Goal: Task Accomplishment & Management: Manage account settings

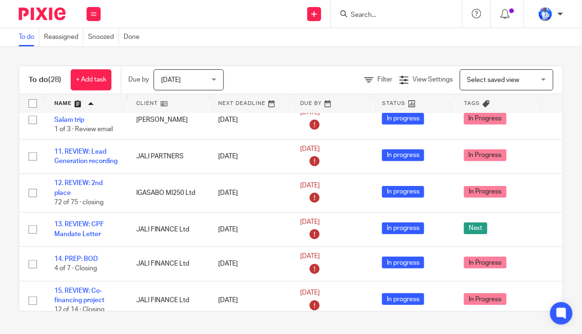
scroll to position [13, 0]
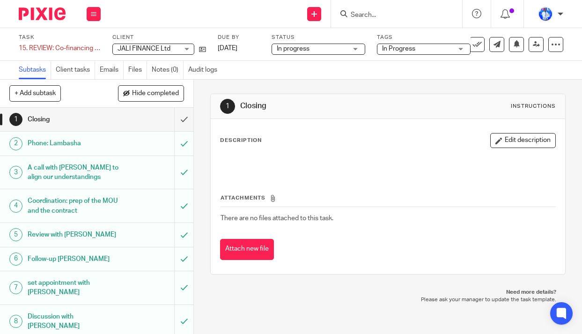
click at [30, 49] on div "15. REVIEW: Co-financing project Save 15. REVIEW: Co-financing project" at bounding box center [60, 48] width 82 height 9
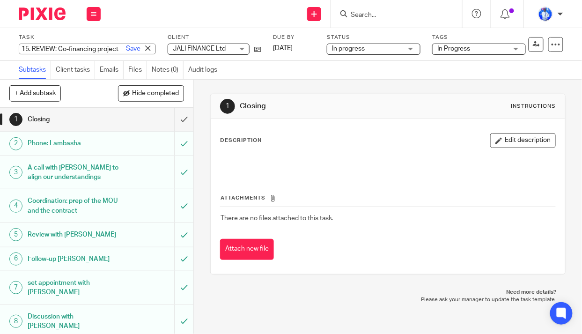
click at [39, 48] on input "15. REVIEW: Co-financing project" at bounding box center [87, 49] width 137 height 11
click at [42, 51] on input "15. REVIEW: Co-financing project" at bounding box center [87, 49] width 137 height 11
type input "11. REVIEW: Co-financing project"
click at [126, 50] on link "Save" at bounding box center [133, 48] width 15 height 9
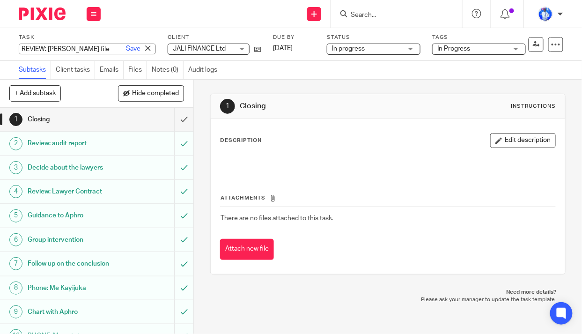
click at [45, 52] on input "REVIEW: Jean Paul file" at bounding box center [87, 49] width 137 height 11
type input "13. REVIEW: Jean Paul file"
click at [126, 48] on link "Save" at bounding box center [133, 48] width 15 height 9
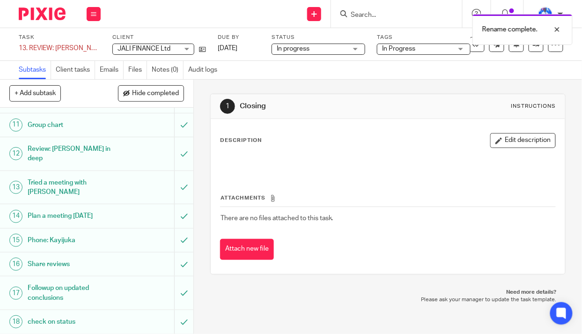
scroll to position [465, 0]
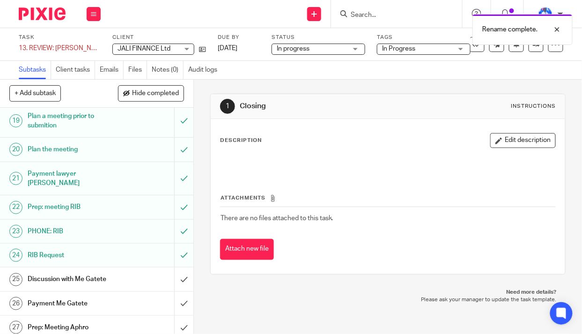
click at [181, 316] on input "submit" at bounding box center [96, 327] width 193 height 23
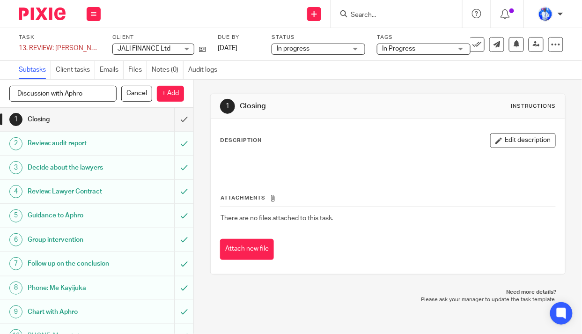
type input "Discussion with Aphro"
click at [170, 94] on p "+ Add" at bounding box center [170, 94] width 27 height 16
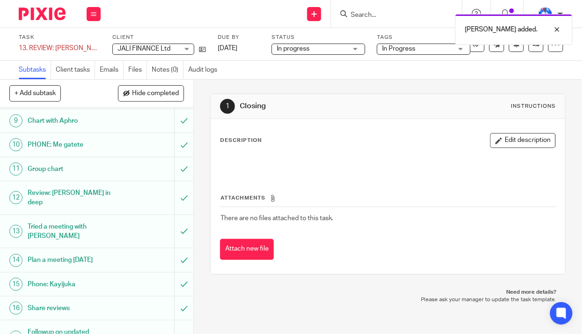
scroll to position [489, 0]
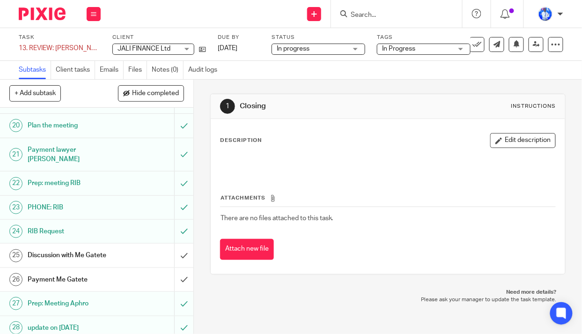
click at [173, 268] on input "submit" at bounding box center [96, 279] width 193 height 23
click at [175, 244] on input "submit" at bounding box center [96, 255] width 193 height 23
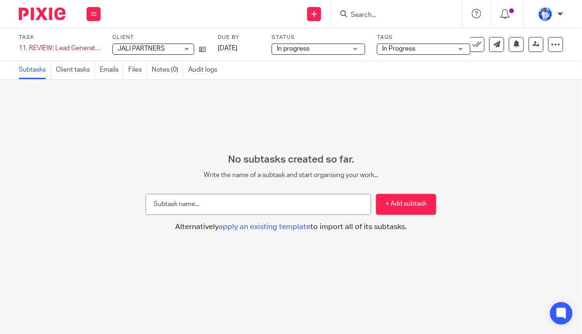
click at [49, 48] on div "11. REVIEW: Lead Generation recording Save 11. REVIEW: Lead Generation recording" at bounding box center [60, 48] width 82 height 9
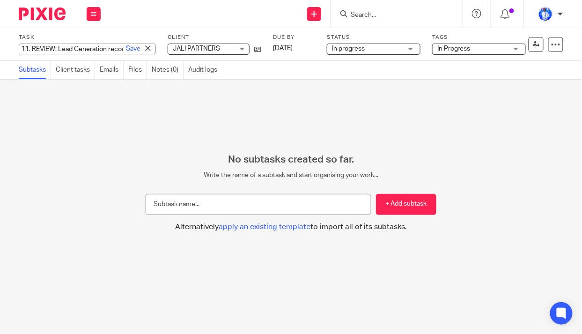
click at [40, 51] on input "11. REVIEW: Lead Generation recording" at bounding box center [87, 49] width 137 height 11
click at [50, 51] on input "11. REVIEW: Lead Generation recording" at bounding box center [87, 49] width 137 height 11
type input "14. REVIEW: Lead Generation recording"
click at [126, 50] on link "Save" at bounding box center [133, 48] width 15 height 9
type input "15. REVIEW: CPF Mandate Letter"
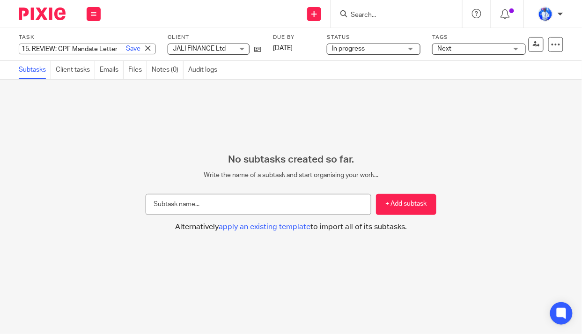
click at [126, 49] on link "Save" at bounding box center [133, 48] width 15 height 9
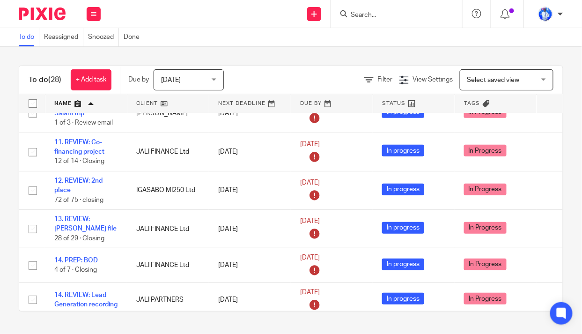
scroll to position [19, 0]
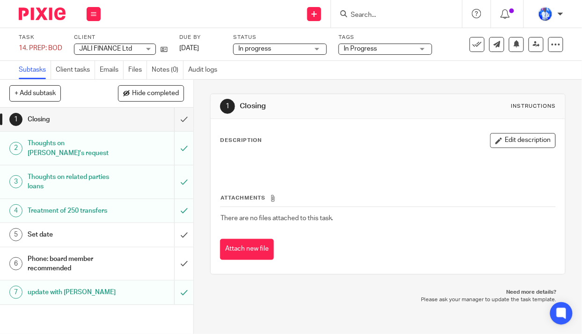
click at [24, 46] on div "14. PREP: BOD Save 14. PREP: BOD" at bounding box center [41, 48] width 44 height 9
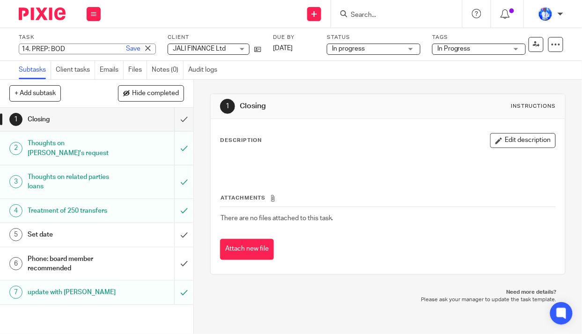
click at [28, 49] on input "14. PREP: BOD" at bounding box center [87, 49] width 137 height 11
click at [29, 51] on input "14. PREP: BOD" at bounding box center [87, 49] width 137 height 11
click at [23, 51] on input ". PREP: BOD" at bounding box center [87, 49] width 137 height 11
type input "PREP: BOD"
click at [126, 49] on link "Save" at bounding box center [133, 48] width 15 height 9
